Goal: Task Accomplishment & Management: Manage account settings

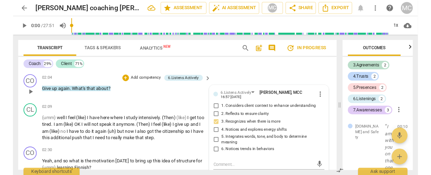
scroll to position [2475, 0]
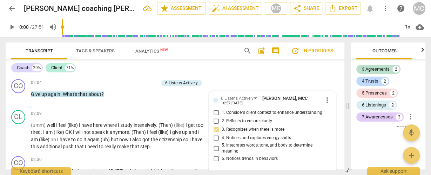
click at [11, 9] on span "arrow_back" at bounding box center [12, 8] width 8 height 8
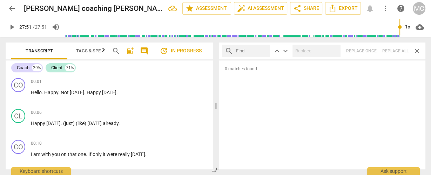
scroll to position [3837, 0]
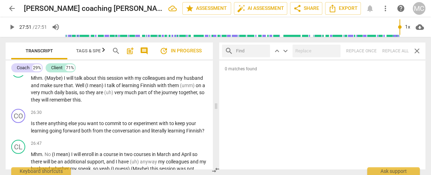
click at [8, 11] on span "arrow_back" at bounding box center [12, 8] width 8 height 8
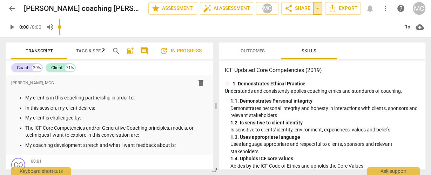
click at [319, 10] on span "arrow_drop_down" at bounding box center [318, 8] width 8 height 8
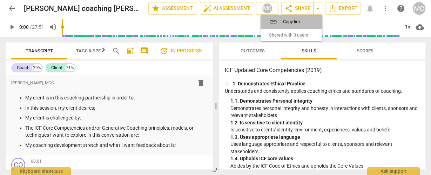
click at [296, 21] on span "Copy link" at bounding box center [295, 21] width 25 height 7
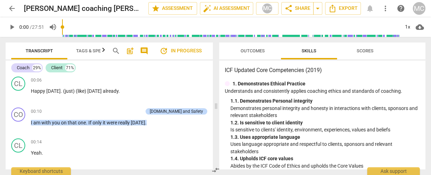
scroll to position [112, 0]
click at [251, 55] on span "Outcomes" at bounding box center [252, 50] width 41 height 9
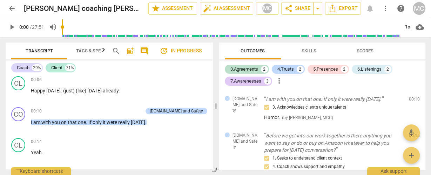
click at [389, 11] on span "more_vert" at bounding box center [385, 8] width 8 height 8
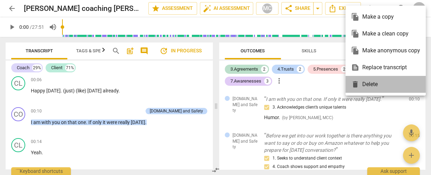
click at [366, 86] on div "delete Delete" at bounding box center [385, 84] width 69 height 17
